Goal: Information Seeking & Learning: Stay updated

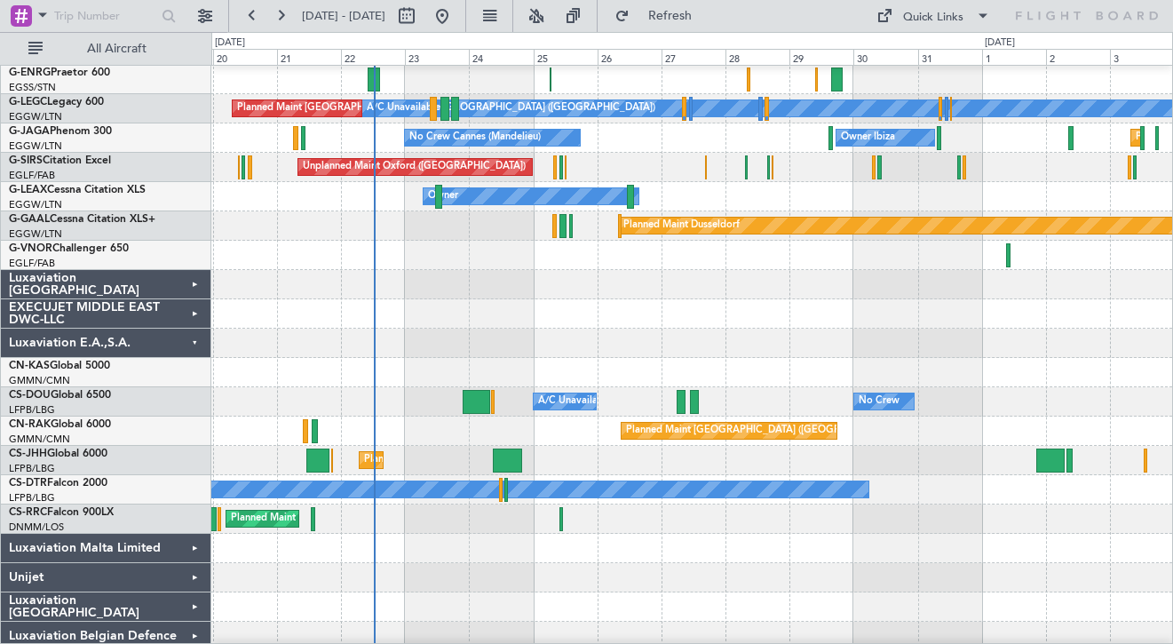
scroll to position [300, 0]
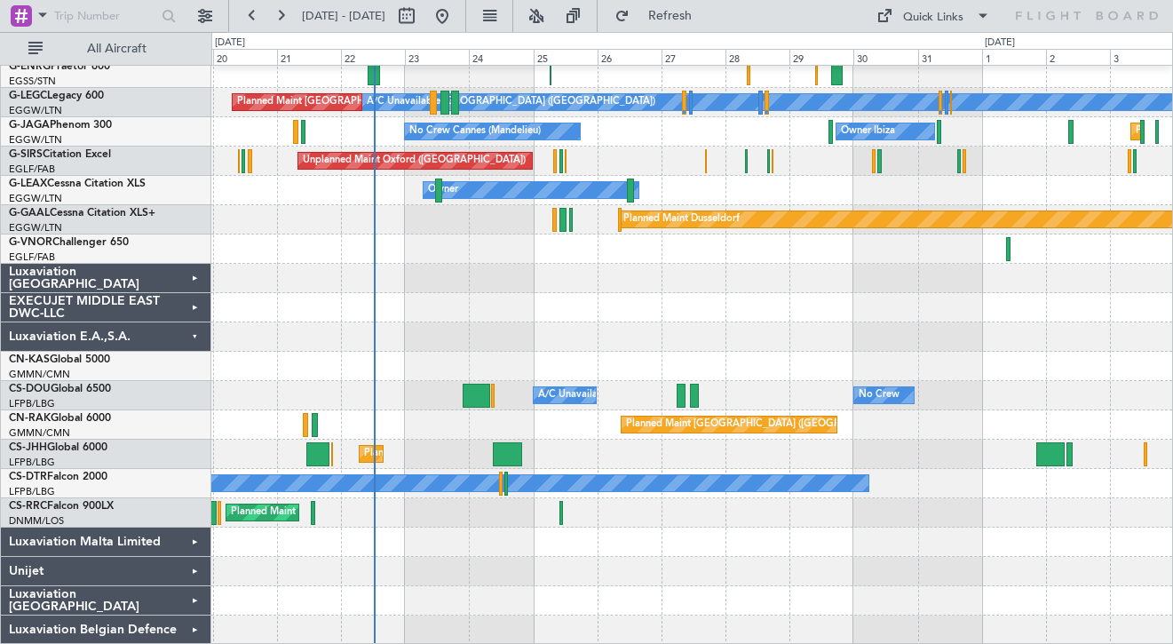
click at [191, 549] on div "Luxaviation Malta Limited" at bounding box center [106, 541] width 210 height 29
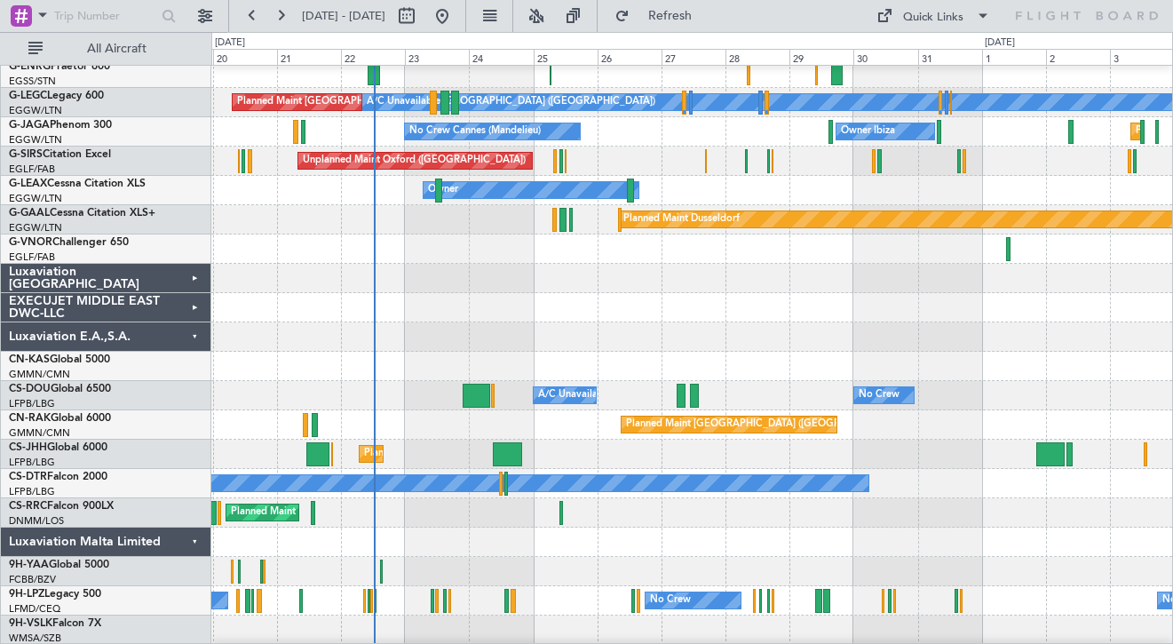
scroll to position [388, 0]
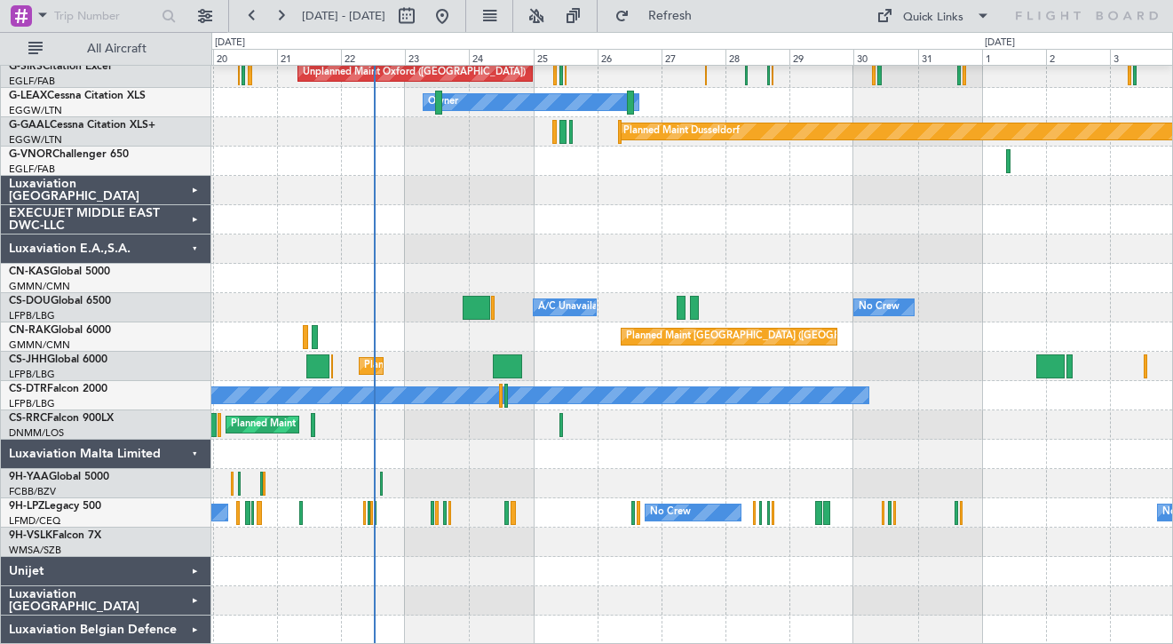
click at [190, 456] on div "Luxaviation Malta Limited" at bounding box center [106, 454] width 210 height 29
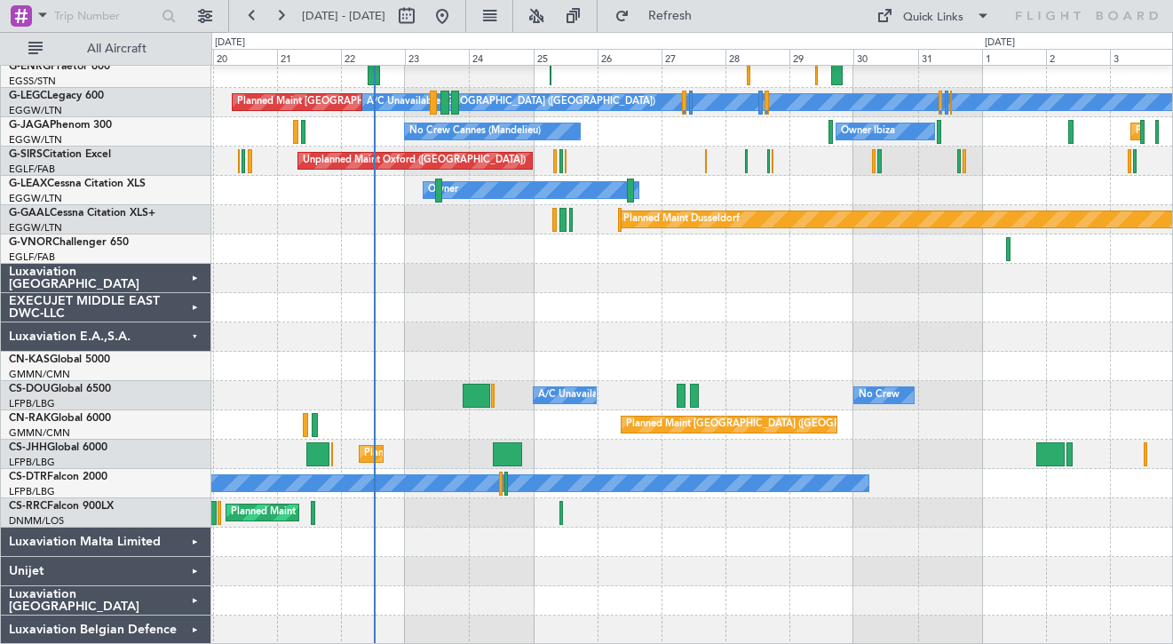
click at [192, 337] on div "Luxaviation E.A.,S.A." at bounding box center [106, 336] width 210 height 29
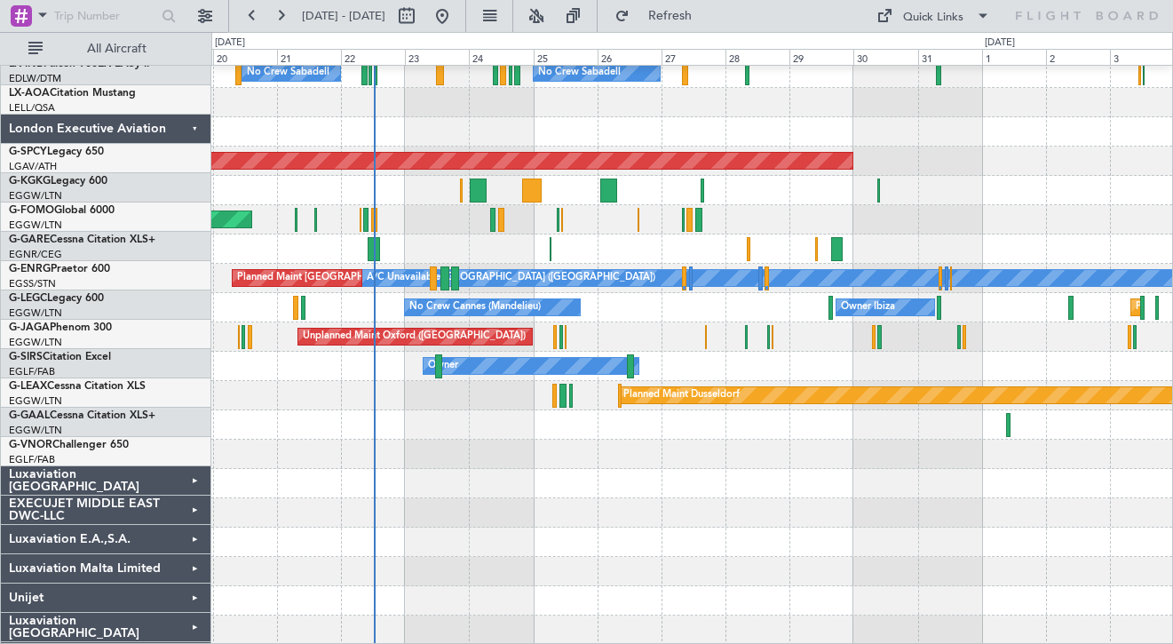
scroll to position [124, 0]
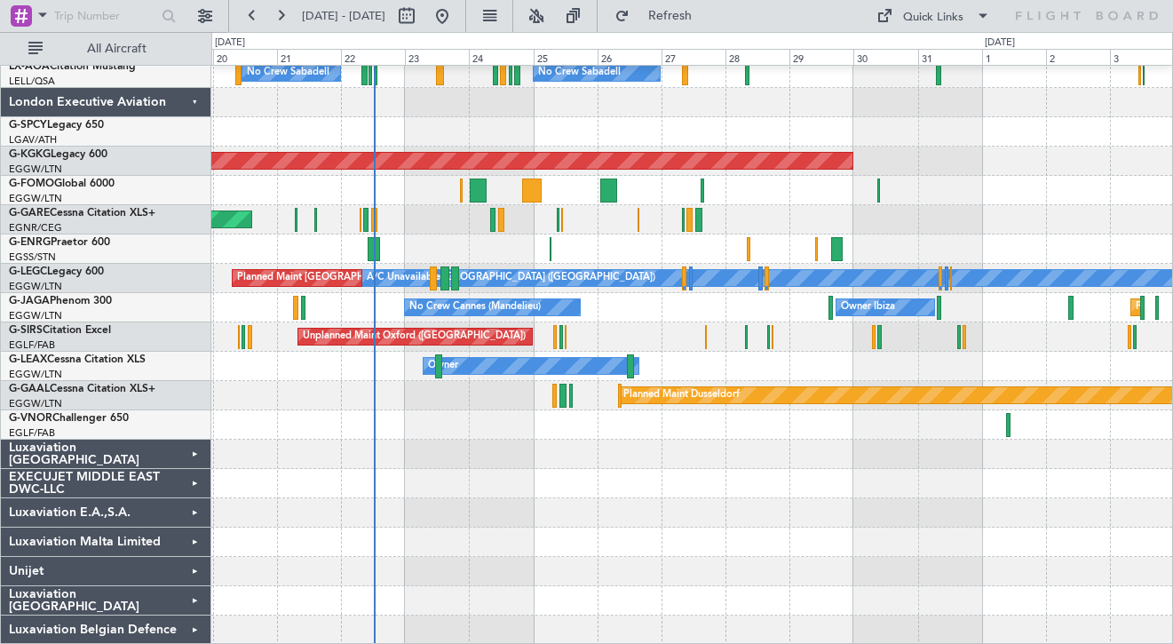
click at [187, 541] on div "Luxaviation Malta Limited" at bounding box center [106, 541] width 210 height 29
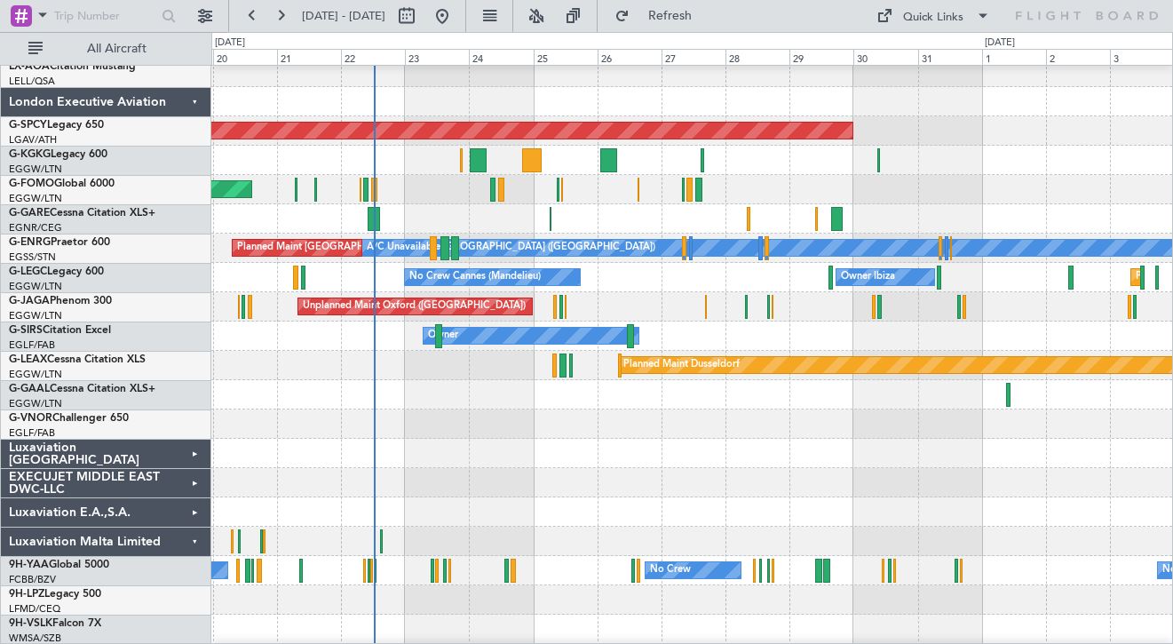
scroll to position [212, 0]
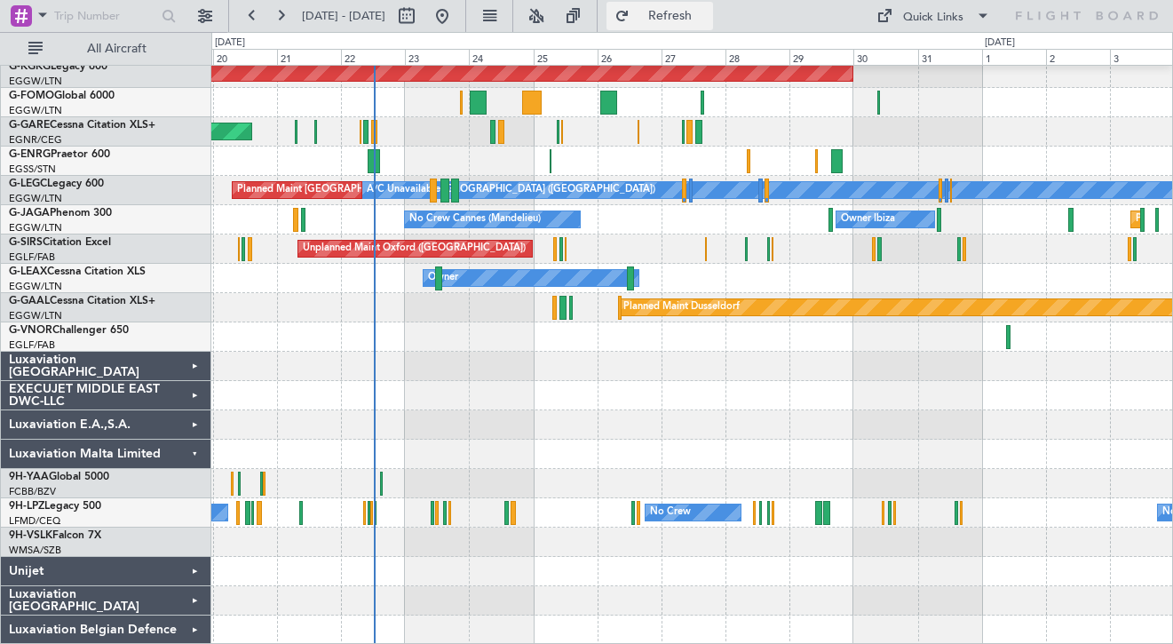
click at [708, 13] on span "Refresh" at bounding box center [670, 16] width 75 height 12
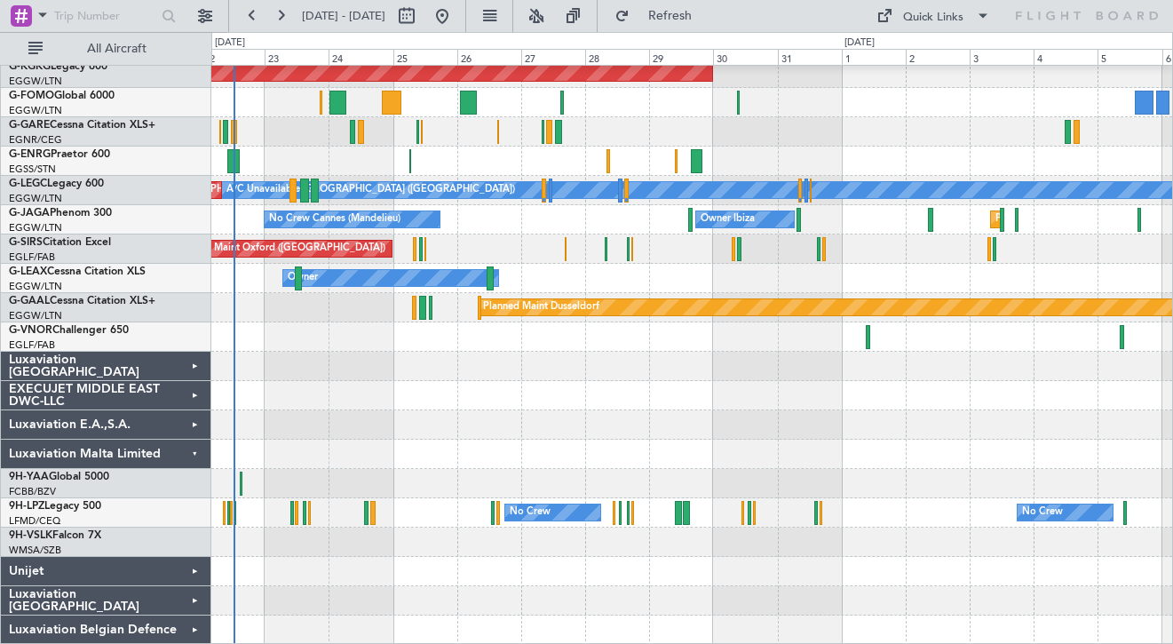
click at [635, 401] on div at bounding box center [691, 395] width 961 height 29
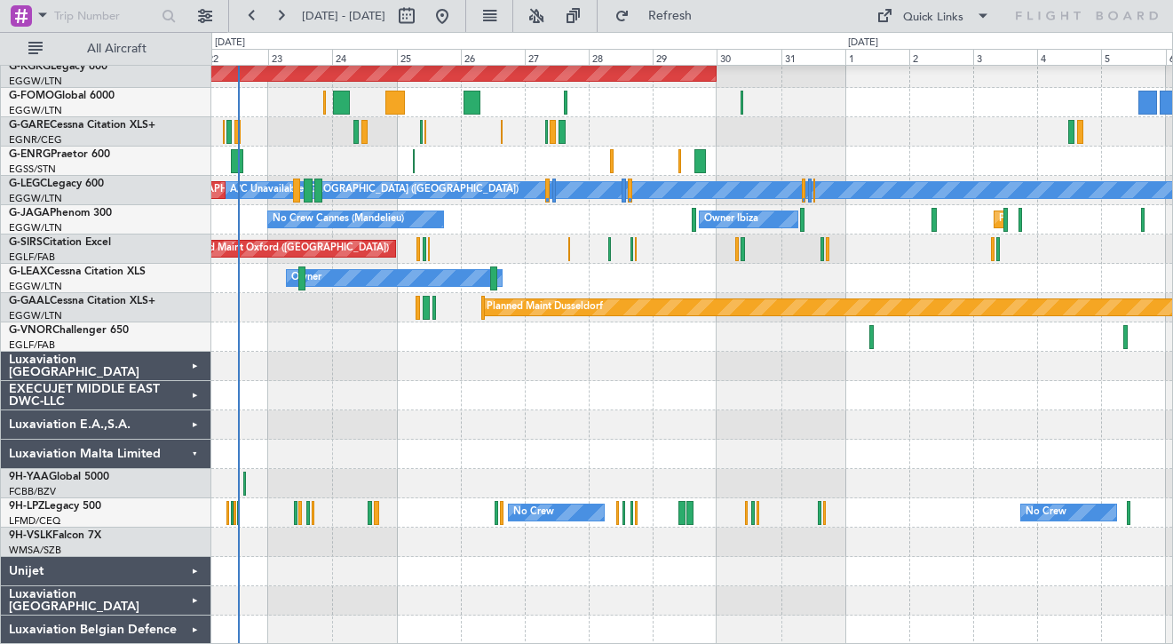
click at [507, 361] on div "AOG Maint [GEOGRAPHIC_DATA] (Ataturk) Unplanned Maint [PERSON_NAME] Owner A/C U…" at bounding box center [691, 248] width 961 height 791
click at [192, 452] on div "Luxaviation Malta Limited" at bounding box center [106, 454] width 210 height 29
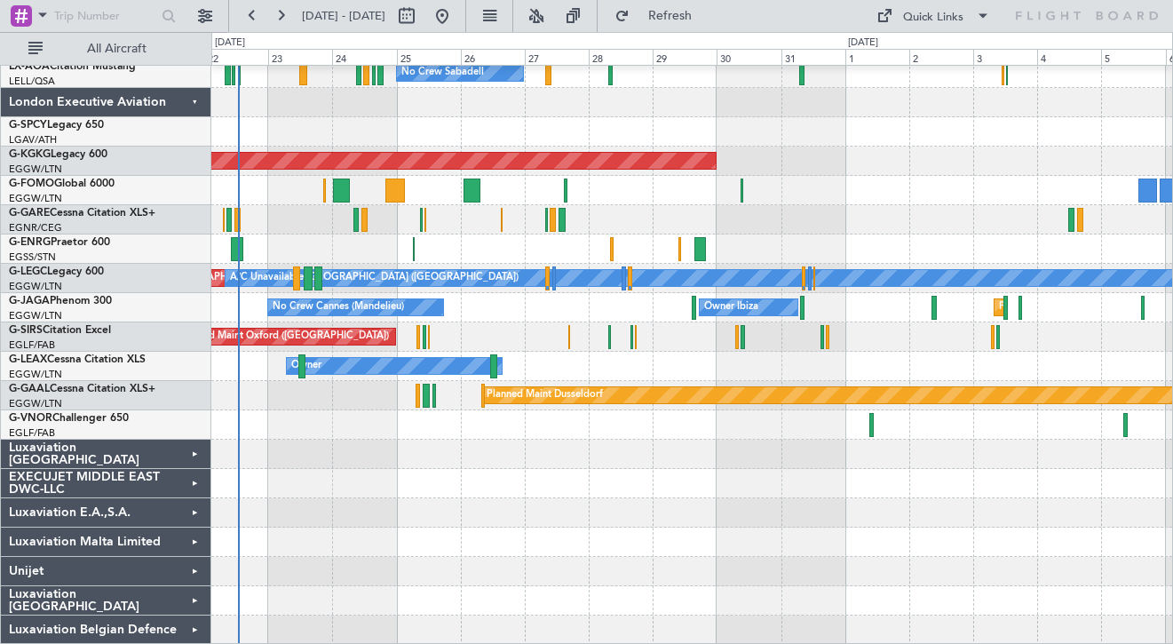
scroll to position [0, 0]
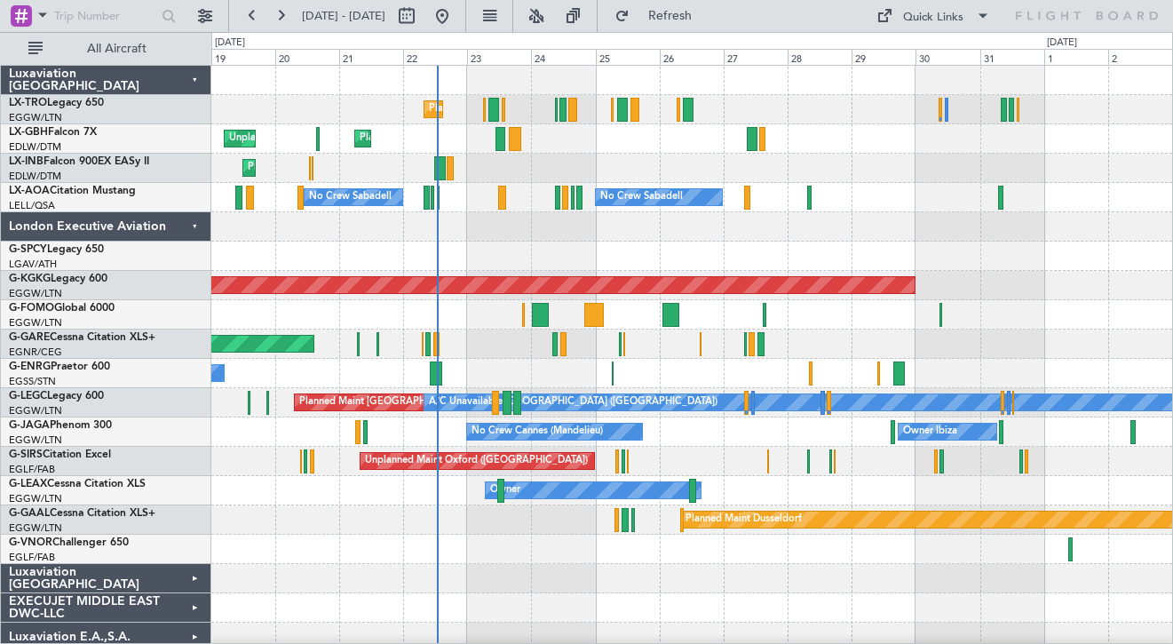
click at [472, 232] on div at bounding box center [691, 226] width 961 height 29
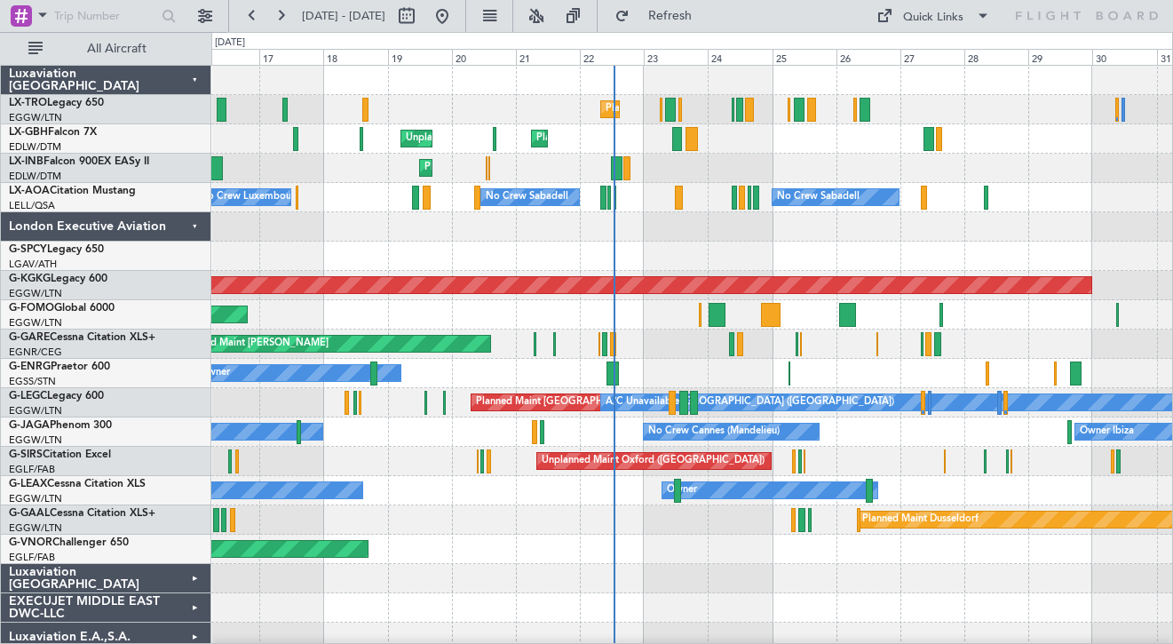
click at [670, 249] on div at bounding box center [691, 256] width 961 height 29
click at [200, 226] on div "London Executive Aviation" at bounding box center [106, 226] width 210 height 29
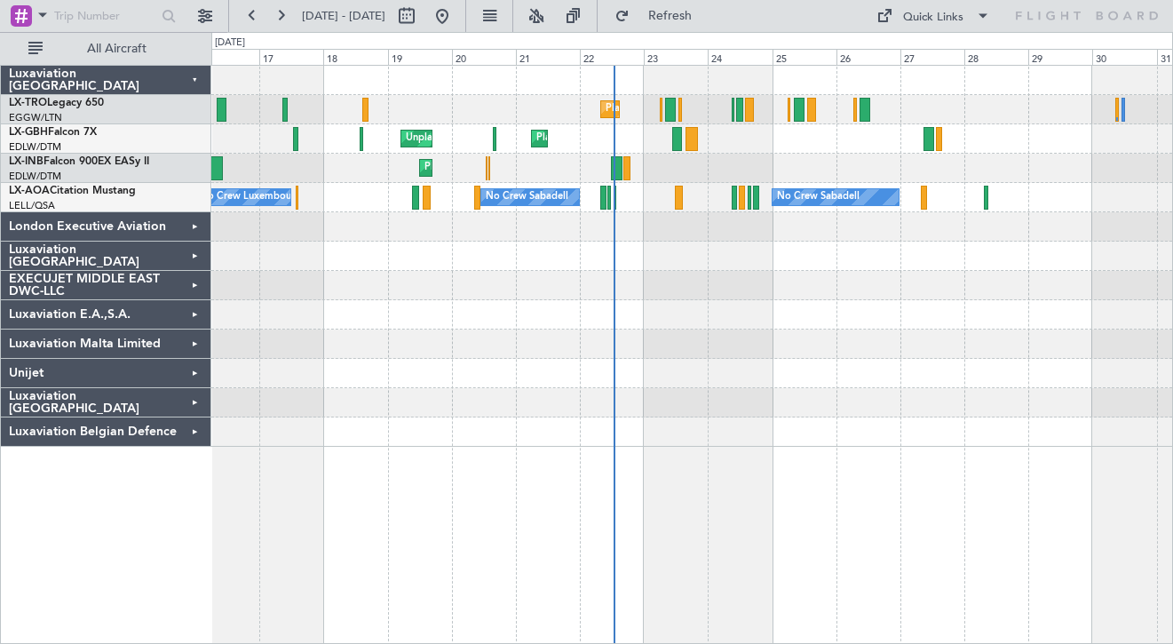
click at [200, 226] on div "London Executive Aviation" at bounding box center [106, 226] width 210 height 29
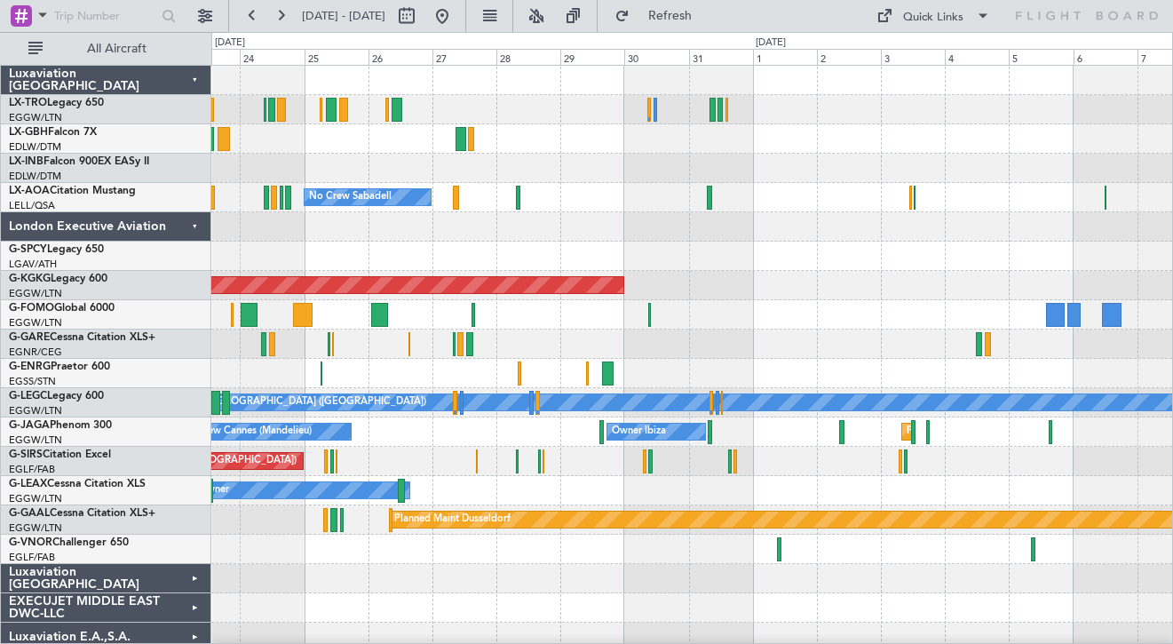
click at [603, 237] on div at bounding box center [691, 226] width 961 height 29
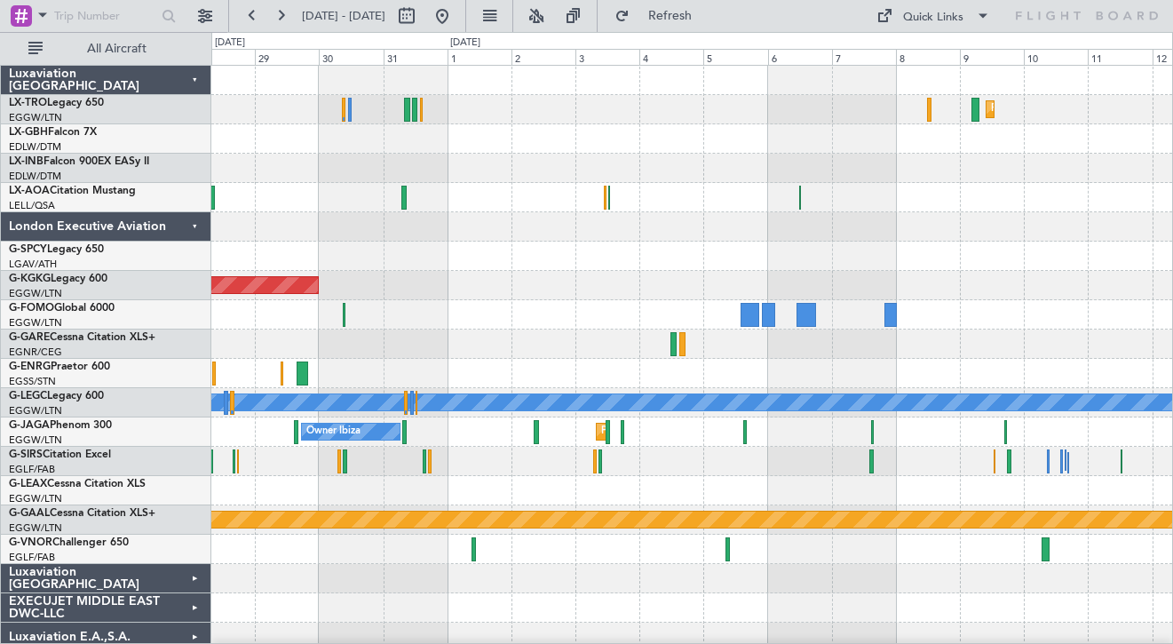
click at [739, 217] on div at bounding box center [691, 226] width 961 height 29
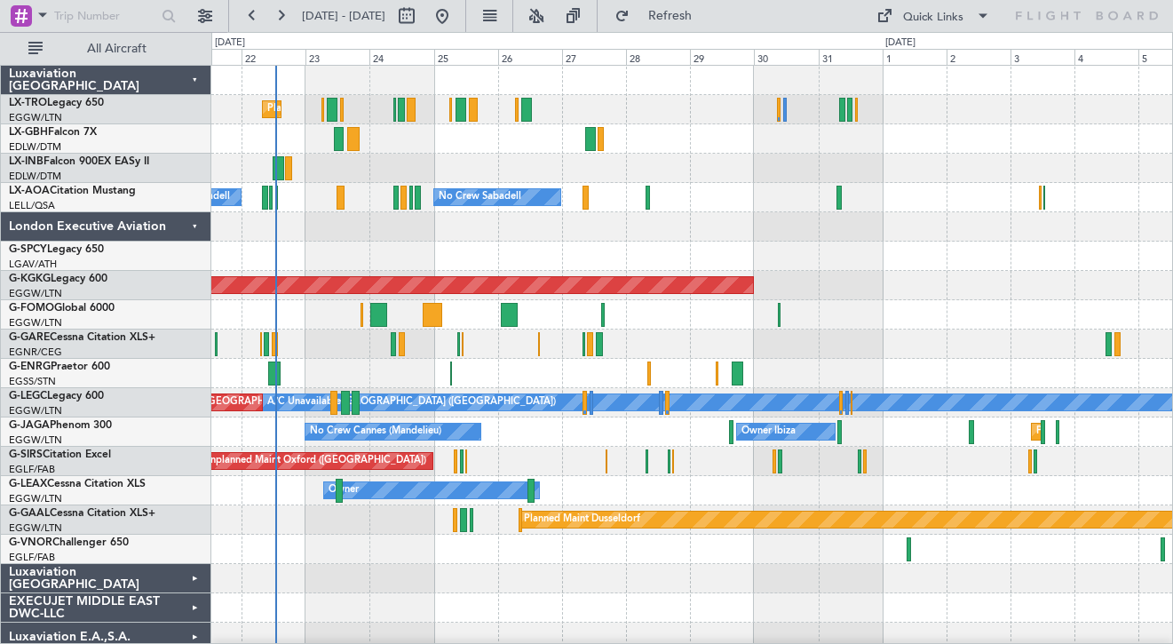
click at [828, 278] on div "AOG Maint [GEOGRAPHIC_DATA] (Ataturk)" at bounding box center [691, 285] width 961 height 29
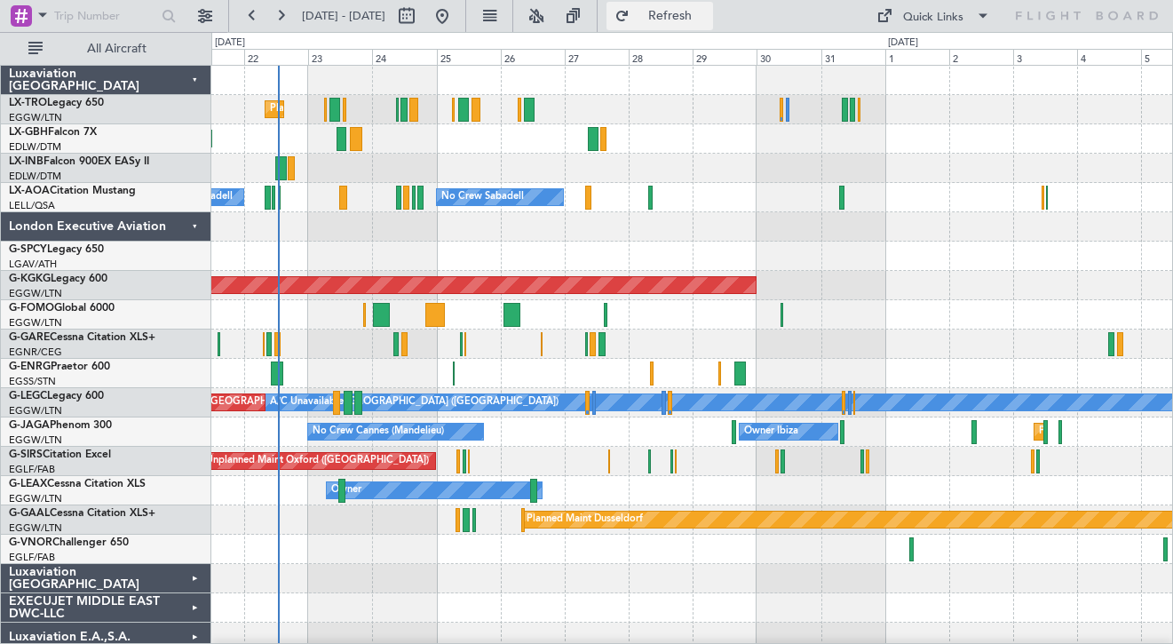
click at [703, 16] on span "Refresh" at bounding box center [670, 16] width 75 height 12
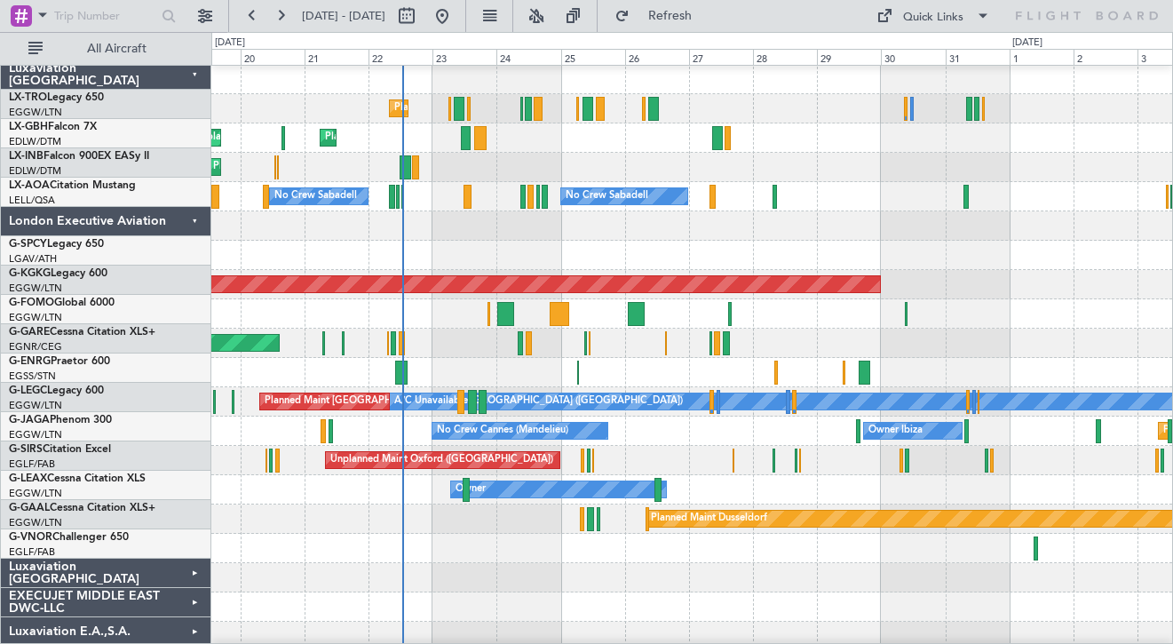
scroll to position [1, 0]
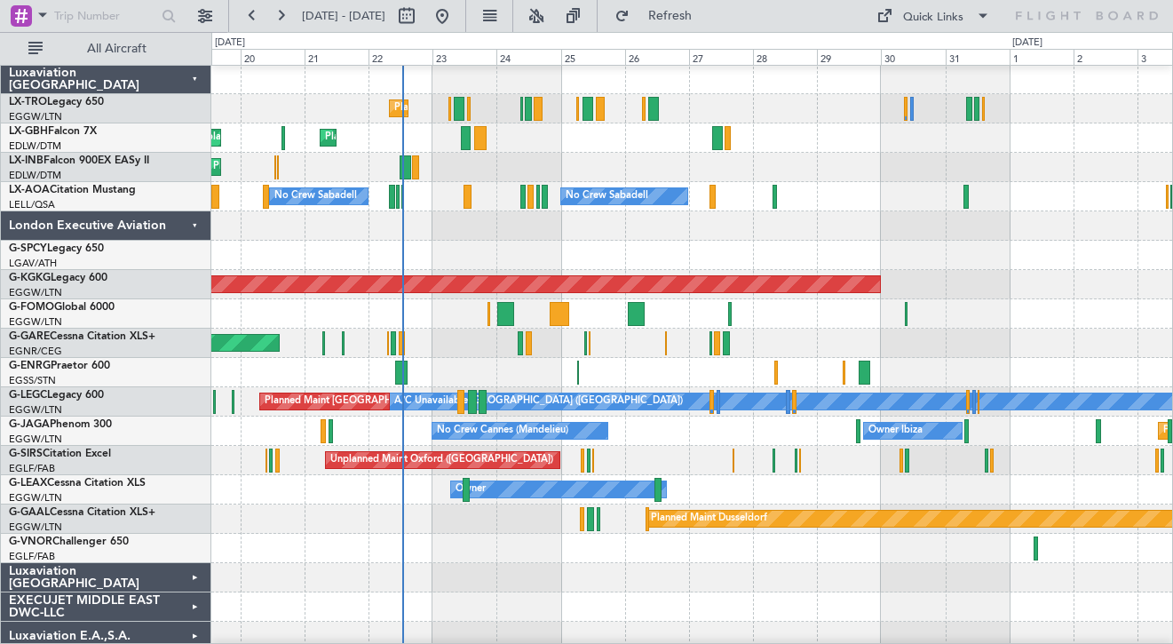
click at [1081, 221] on div at bounding box center [691, 225] width 961 height 29
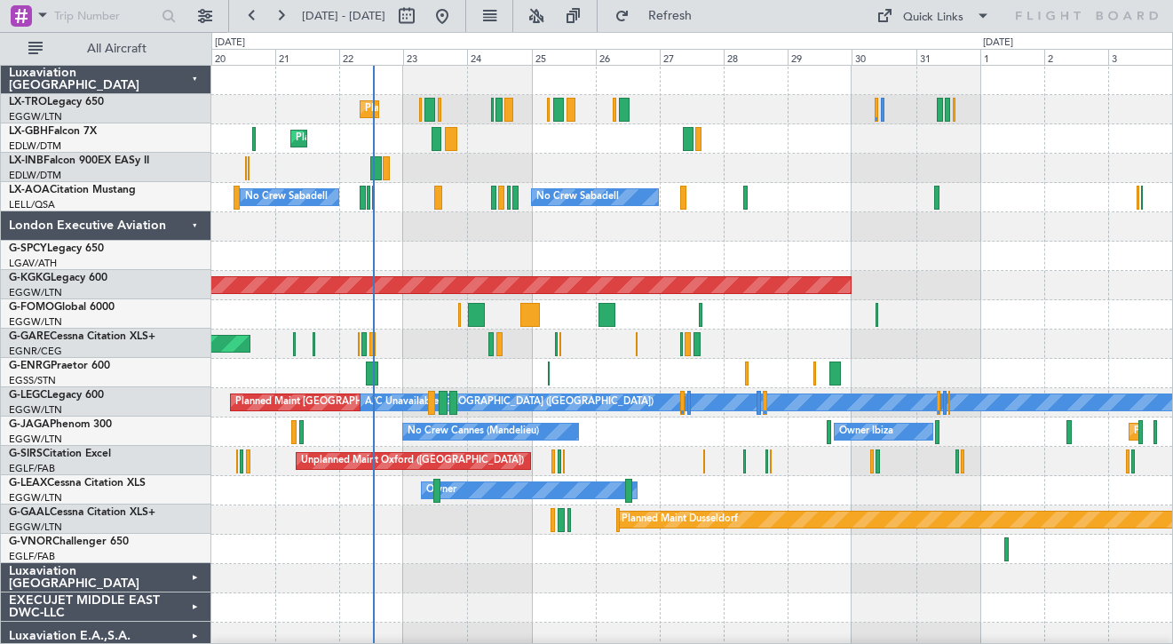
scroll to position [0, 0]
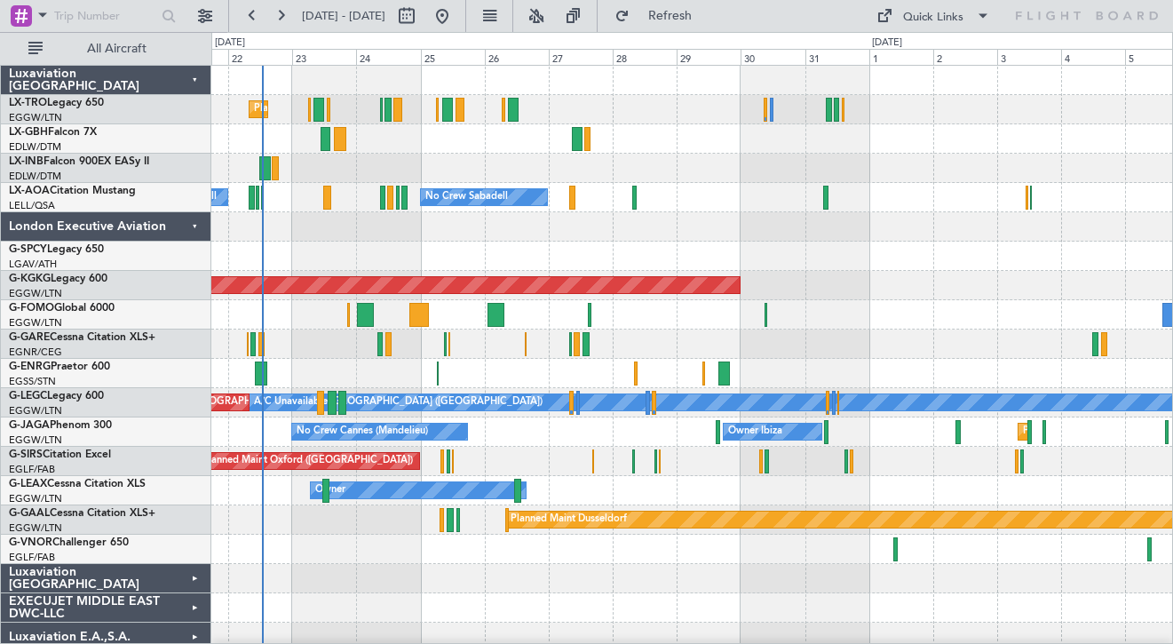
click at [731, 240] on div at bounding box center [691, 226] width 961 height 29
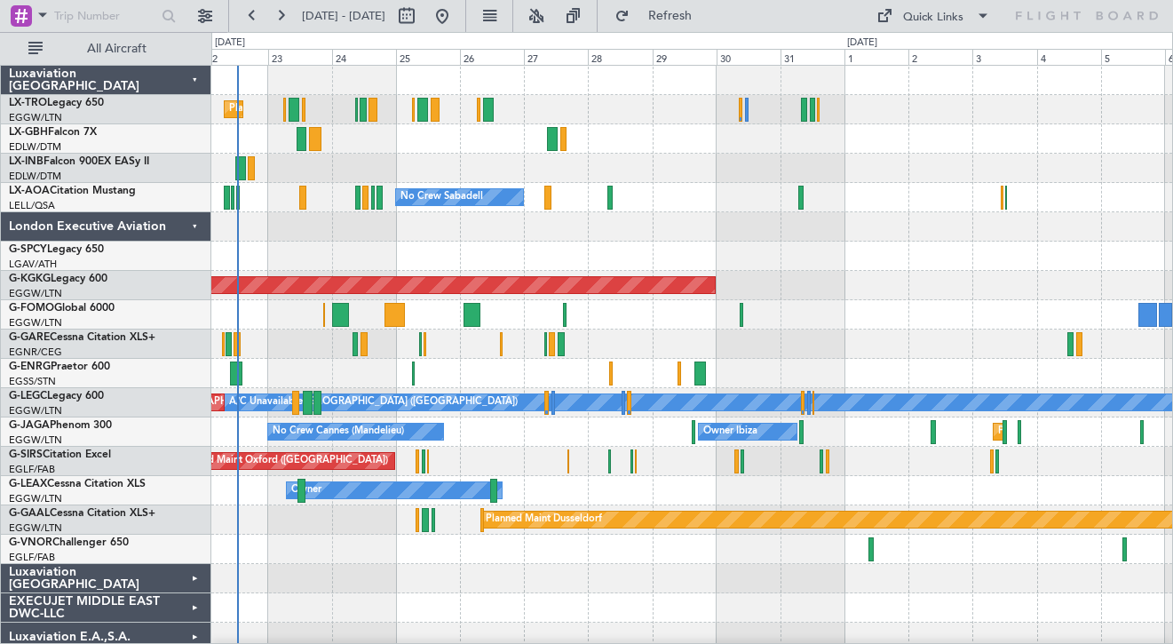
click at [858, 325] on div at bounding box center [691, 314] width 961 height 29
click at [940, 315] on div at bounding box center [691, 314] width 961 height 29
click at [400, 164] on div "Planned Maint Geneva (Cointrin)" at bounding box center [691, 168] width 961 height 29
